Goal: Transaction & Acquisition: Purchase product/service

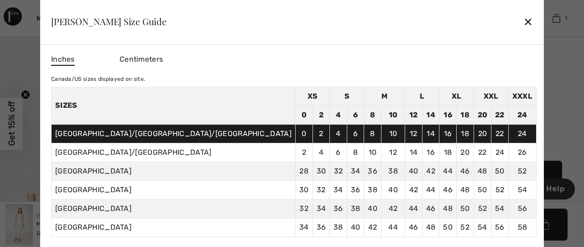
click at [320, 69] on div "Inches Centimeters Canada/US sizes displayed on site. Sizes XS S M L XL XXL XXX…" at bounding box center [294, 144] width 486 height 185
click at [524, 23] on div "✕" at bounding box center [529, 21] width 10 height 19
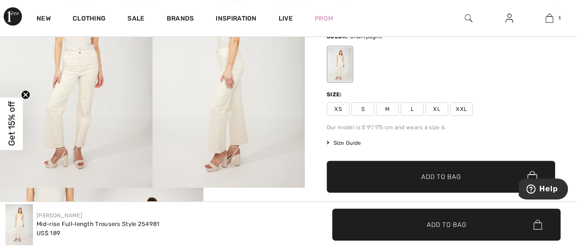
click at [341, 140] on span "Size Guide" at bounding box center [343, 143] width 34 height 8
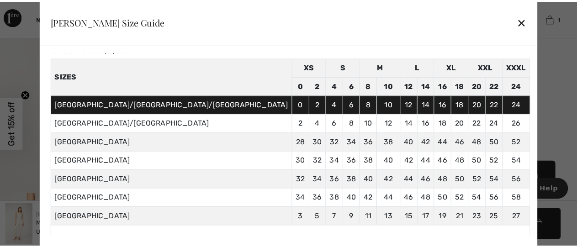
scroll to position [26, 0]
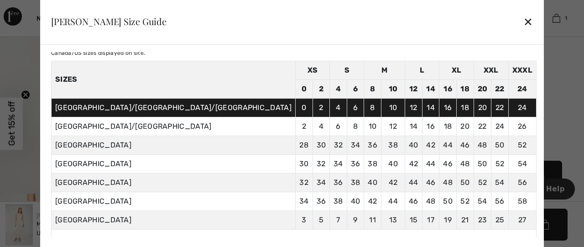
click at [524, 24] on div "✕" at bounding box center [529, 21] width 10 height 19
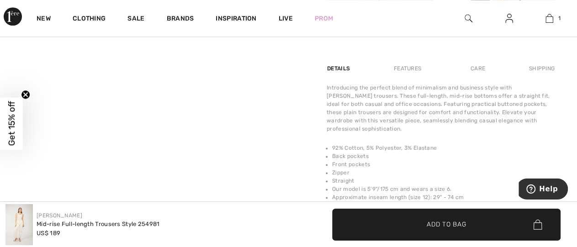
scroll to position [541, 0]
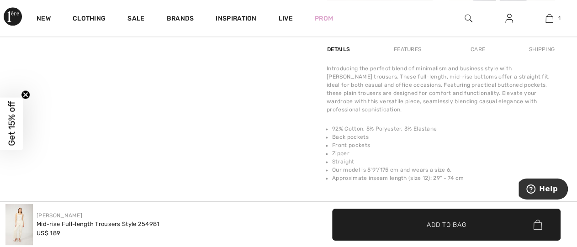
click at [411, 55] on div "Features" at bounding box center [407, 49] width 43 height 16
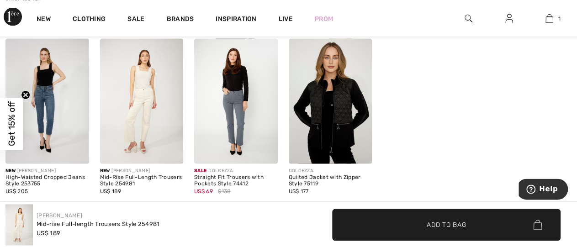
scroll to position [906, 0]
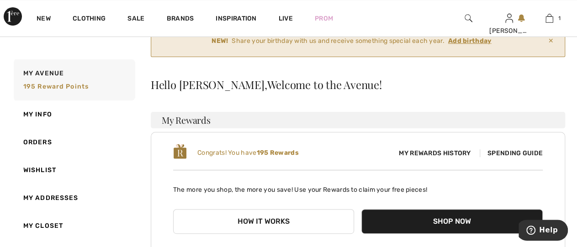
scroll to position [54, 0]
click at [502, 151] on span "Spending Guide" at bounding box center [510, 153] width 63 height 8
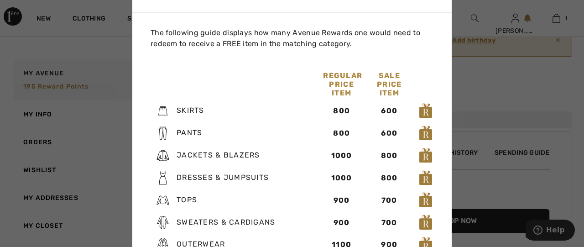
click at [482, 81] on div at bounding box center [292, 123] width 584 height 247
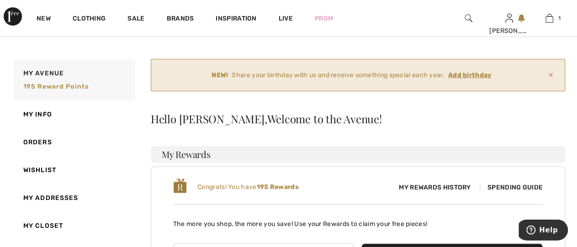
scroll to position [0, 0]
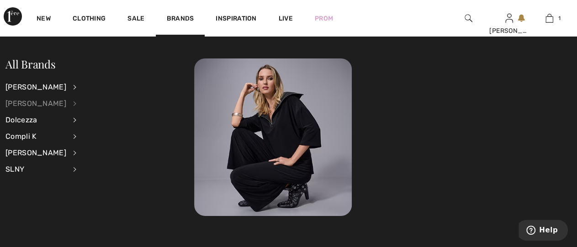
click at [33, 104] on div "[PERSON_NAME]" at bounding box center [35, 103] width 61 height 16
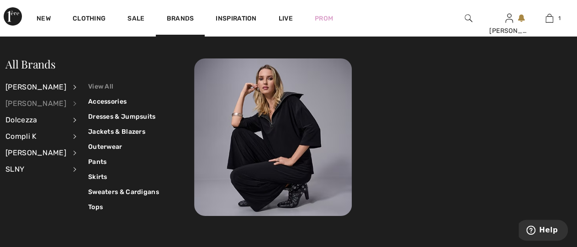
click at [105, 84] on link "View All" at bounding box center [123, 86] width 71 height 15
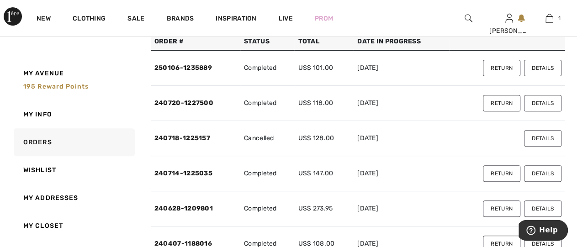
scroll to position [131, 0]
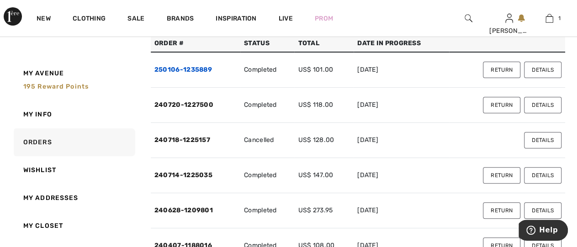
click at [189, 69] on link "250106-1235889" at bounding box center [183, 70] width 58 height 8
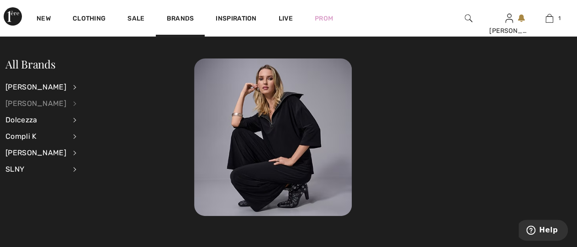
click at [35, 104] on div "[PERSON_NAME]" at bounding box center [35, 103] width 61 height 16
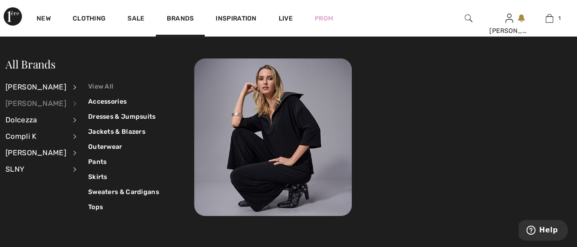
click at [96, 83] on link "View All" at bounding box center [123, 86] width 71 height 15
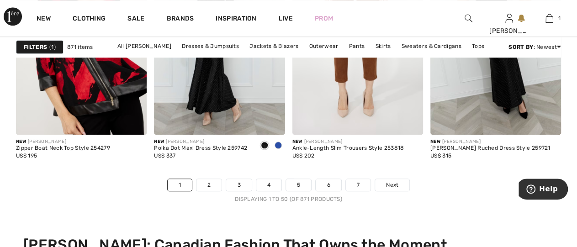
scroll to position [3901, 0]
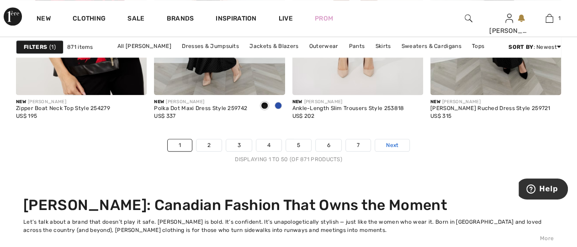
click at [395, 149] on span "Next" at bounding box center [392, 145] width 12 height 8
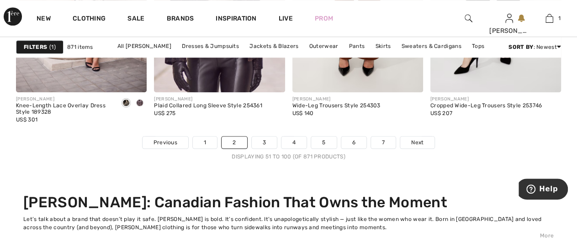
scroll to position [3905, 0]
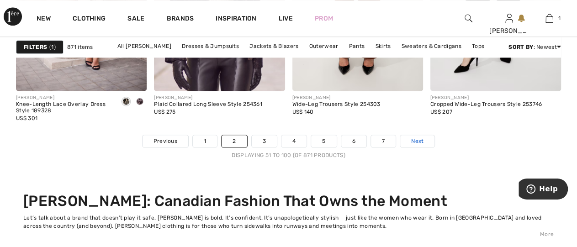
click at [421, 137] on span "Next" at bounding box center [417, 141] width 12 height 8
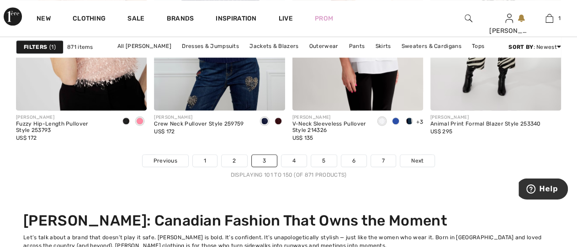
scroll to position [3889, 0]
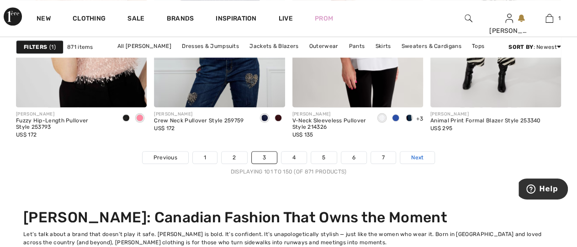
click at [415, 159] on span "Next" at bounding box center [417, 157] width 12 height 8
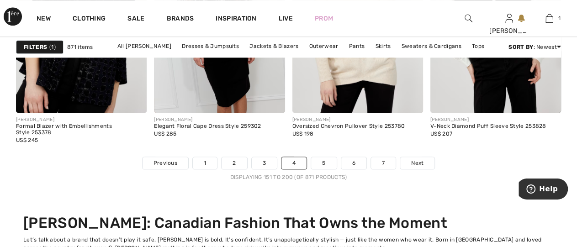
scroll to position [3884, 0]
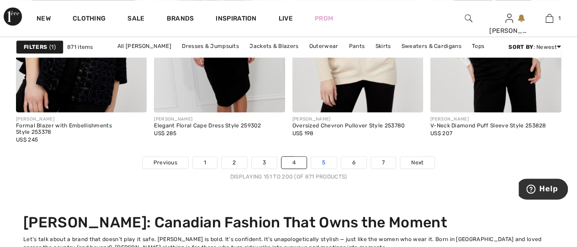
click at [324, 160] on link "5" at bounding box center [323, 163] width 25 height 12
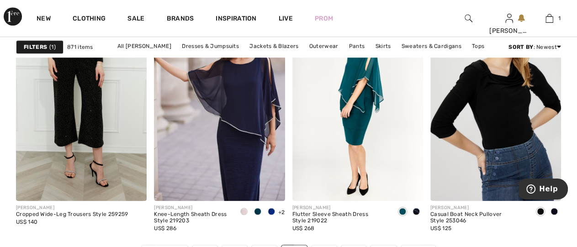
scroll to position [3969, 0]
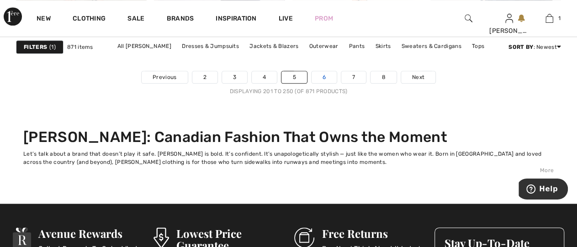
click at [326, 74] on link "6" at bounding box center [323, 77] width 25 height 12
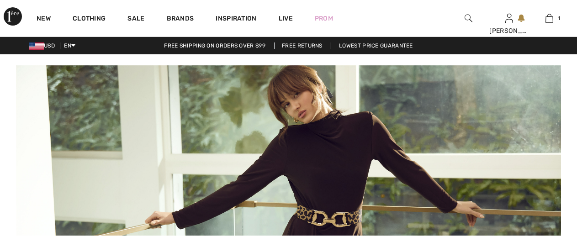
scroll to position [302, 0]
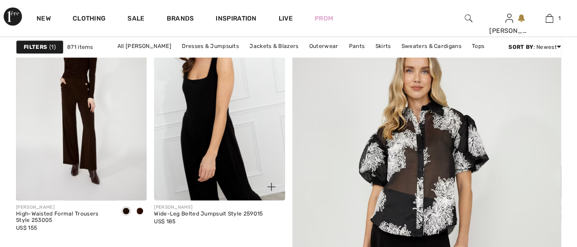
click at [244, 110] on img at bounding box center [219, 103] width 131 height 196
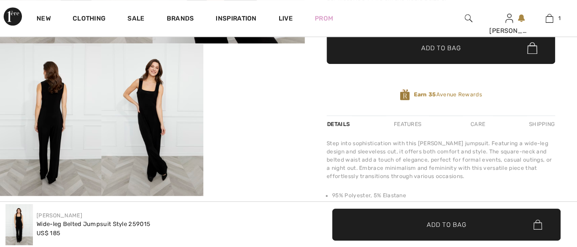
scroll to position [250, 0]
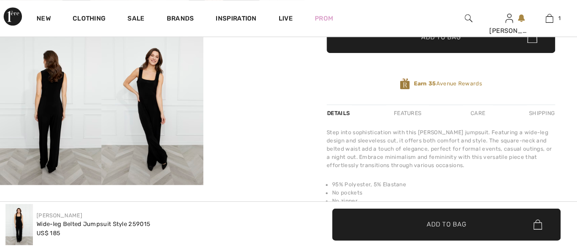
click at [247, 83] on video "Your browser does not support the video tag." at bounding box center [253, 57] width 101 height 51
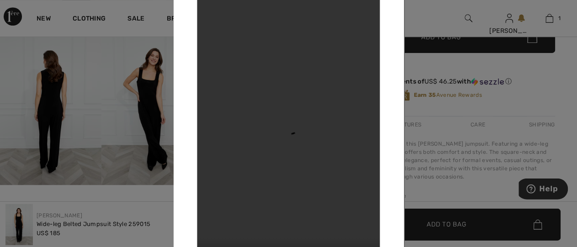
scroll to position [0, 0]
click at [125, 191] on div at bounding box center [288, 123] width 577 height 247
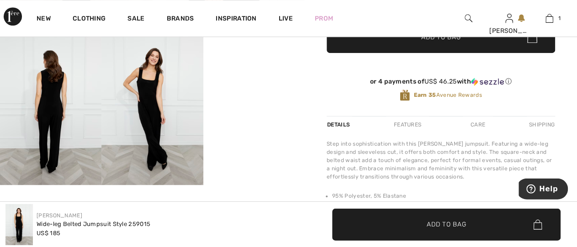
click at [151, 110] on img at bounding box center [151, 108] width 101 height 152
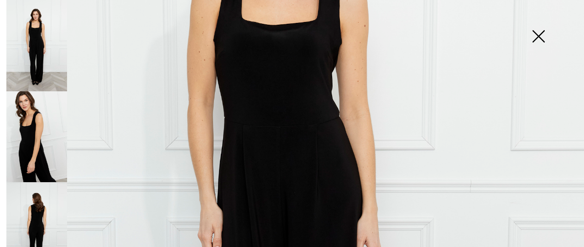
scroll to position [258, 0]
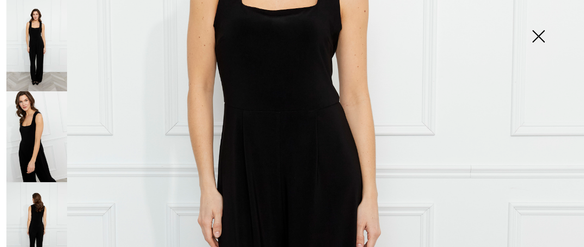
click at [539, 37] on img at bounding box center [539, 37] width 46 height 47
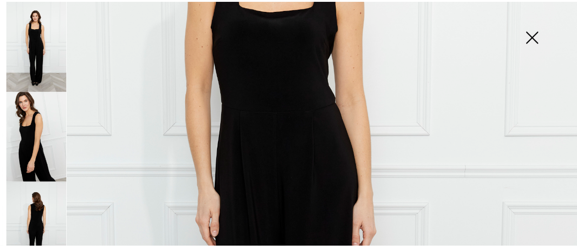
scroll to position [250, 0]
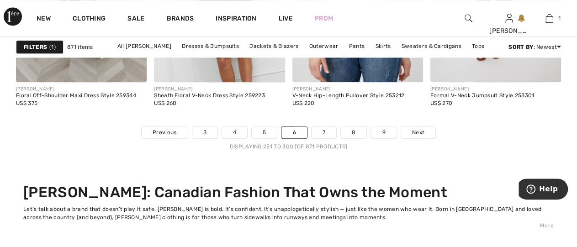
scroll to position [3917, 0]
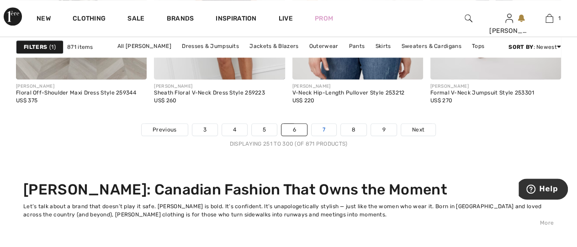
click at [325, 131] on link "7" at bounding box center [323, 130] width 25 height 12
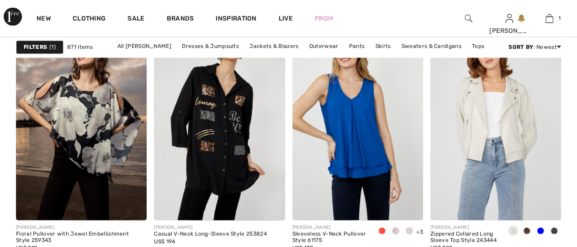
scroll to position [801, 0]
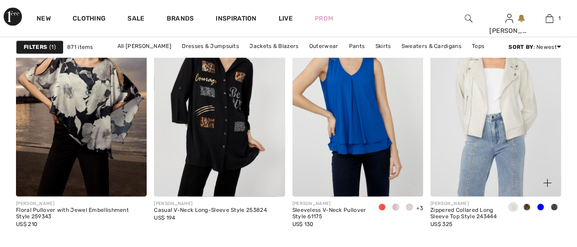
click at [552, 206] on span at bounding box center [553, 206] width 7 height 7
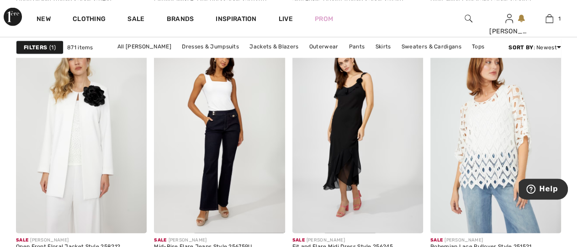
scroll to position [2936, 0]
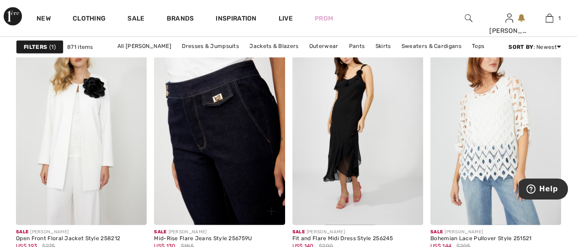
click at [242, 137] on img at bounding box center [219, 127] width 131 height 196
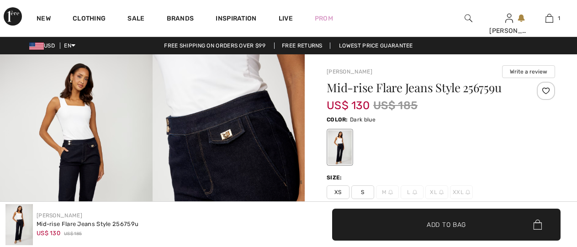
scroll to position [261, 0]
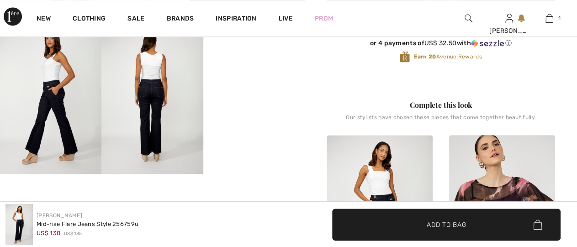
click at [150, 100] on img at bounding box center [151, 97] width 101 height 152
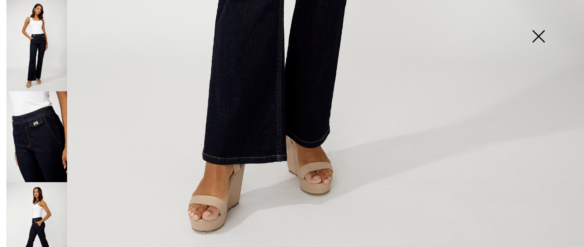
scroll to position [617, 0]
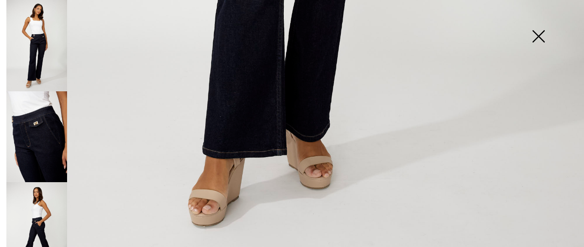
click at [43, 207] on img at bounding box center [36, 227] width 61 height 91
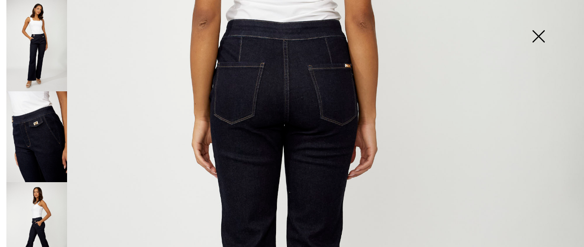
scroll to position [309, 0]
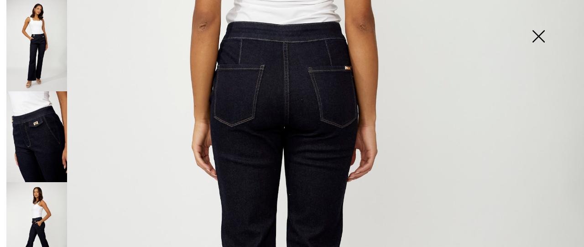
click at [540, 39] on img at bounding box center [539, 37] width 46 height 47
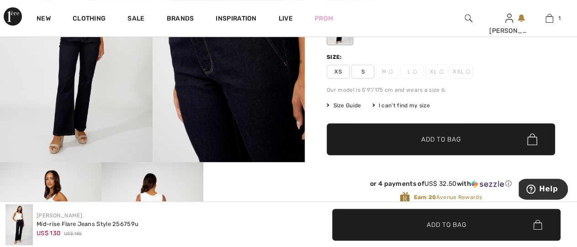
scroll to position [105, 0]
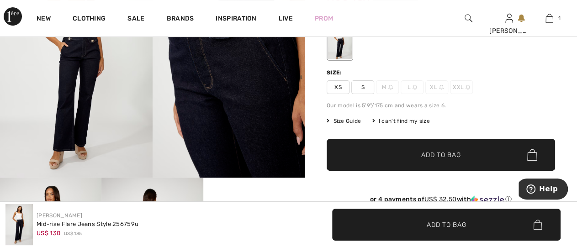
click at [361, 83] on span "S" at bounding box center [362, 87] width 23 height 14
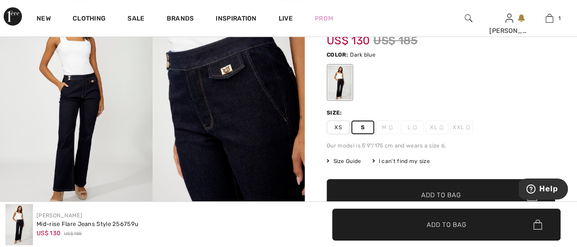
scroll to position [75, 0]
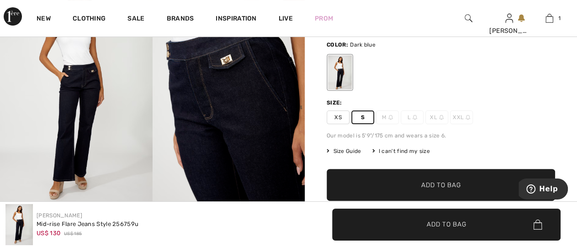
click at [425, 182] on span "Add to Bag" at bounding box center [440, 185] width 39 height 10
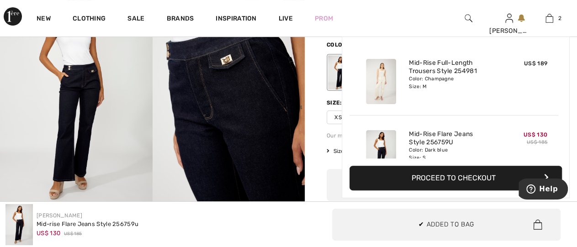
scroll to position [28, 0]
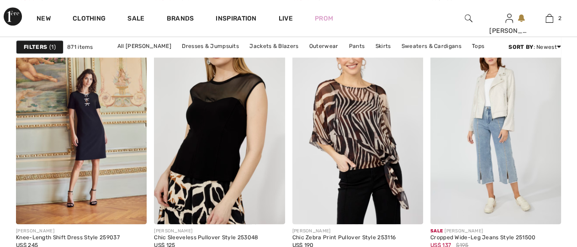
scroll to position [3854, 0]
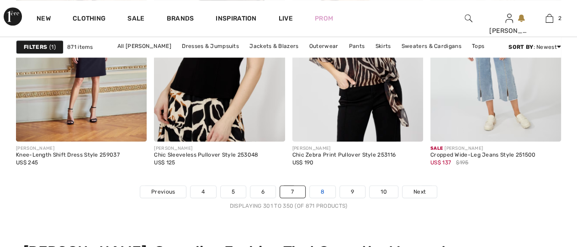
click at [321, 191] on link "8" at bounding box center [322, 192] width 26 height 12
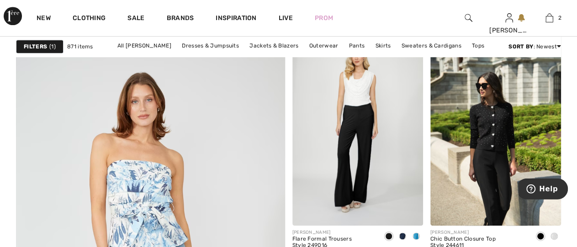
scroll to position [2201, 0]
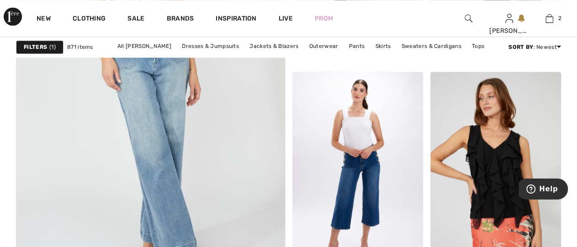
drag, startPoint x: 0, startPoint y: 0, endPoint x: 580, endPoint y: 245, distance: 629.7
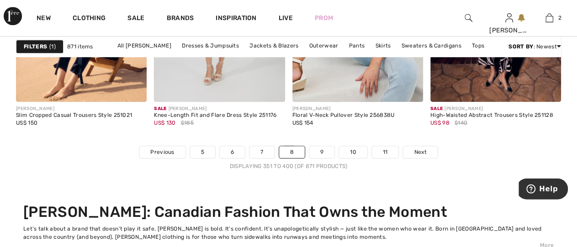
scroll to position [3895, 0]
click at [319, 149] on link "9" at bounding box center [321, 152] width 25 height 12
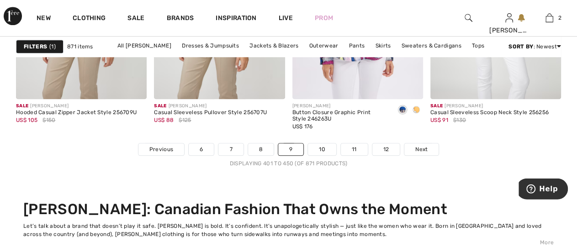
scroll to position [3899, 0]
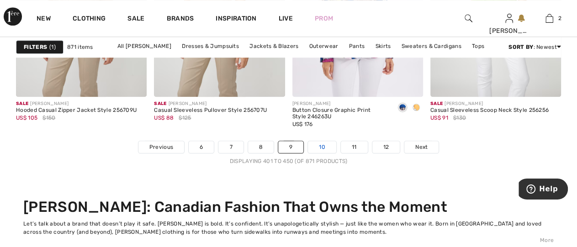
click at [323, 143] on link "10" at bounding box center [322, 147] width 28 height 12
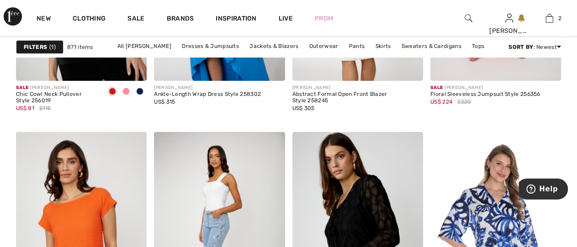
scroll to position [1772, 0]
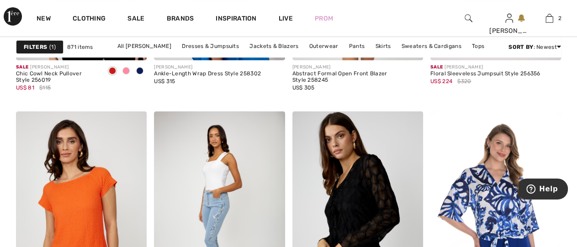
click at [126, 69] on span at bounding box center [125, 70] width 7 height 7
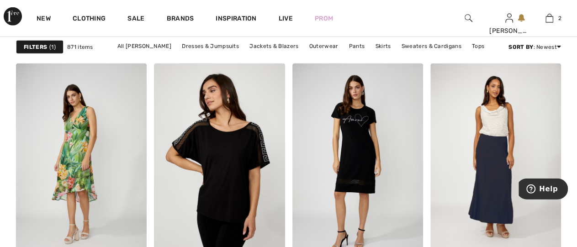
scroll to position [2922, 0]
